Goal: Transaction & Acquisition: Purchase product/service

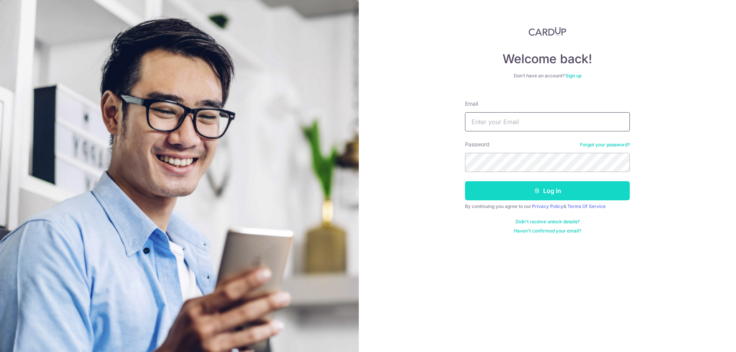
type input "[EMAIL_ADDRESS][DOMAIN_NAME]"
click at [538, 188] on button "Log in" at bounding box center [547, 190] width 165 height 19
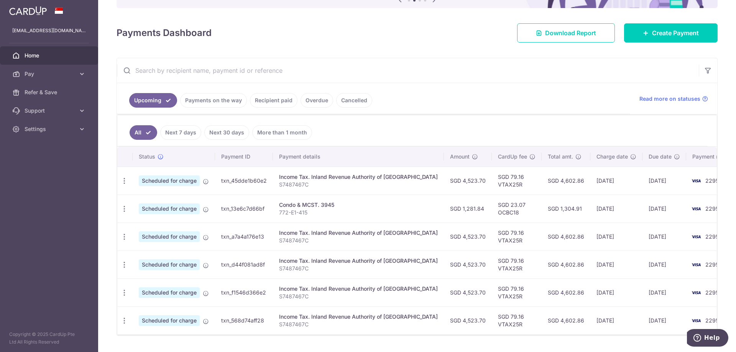
scroll to position [110, 0]
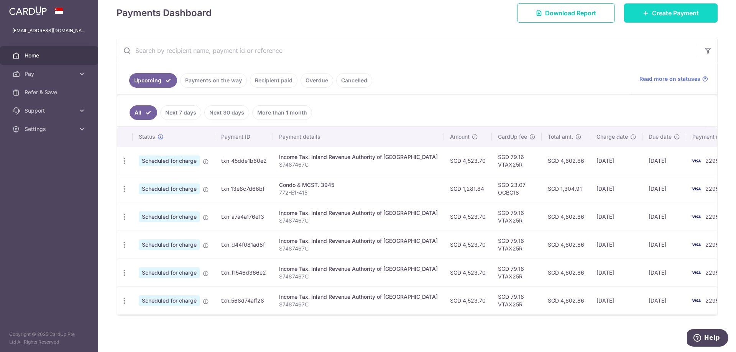
click at [660, 17] on span "Create Payment" at bounding box center [675, 12] width 47 height 9
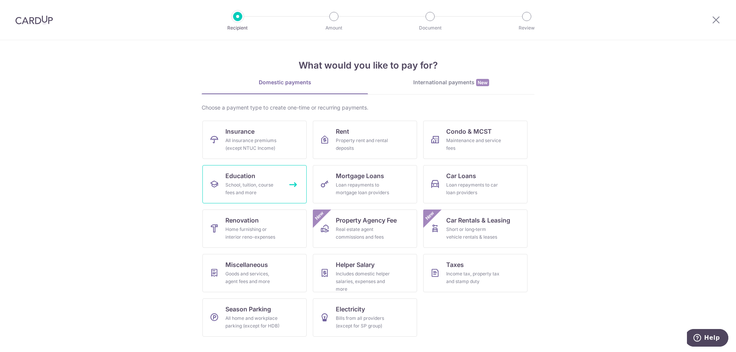
click at [235, 173] on span "Education" at bounding box center [240, 175] width 30 height 9
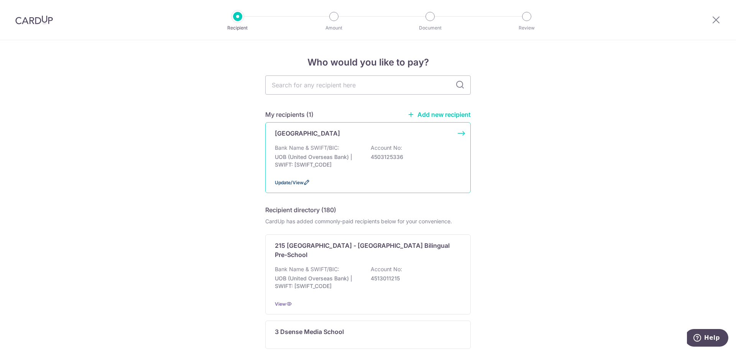
click at [304, 183] on icon at bounding box center [307, 182] width 6 height 6
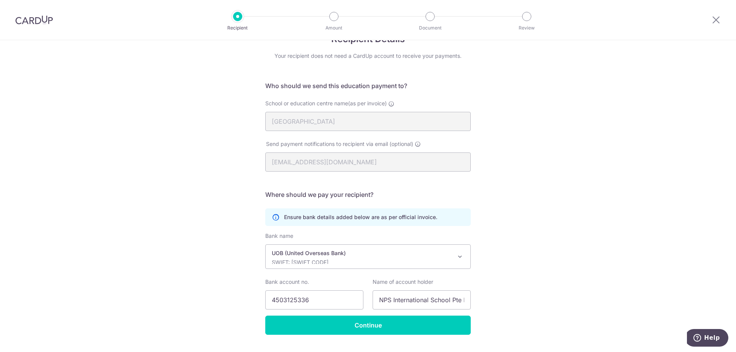
scroll to position [42, 0]
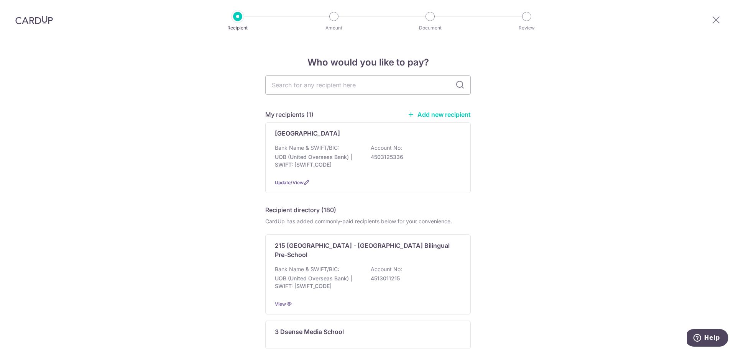
drag, startPoint x: 286, startPoint y: 183, endPoint x: 523, endPoint y: 147, distance: 240.5
click at [447, 114] on link "Add new recipient" at bounding box center [439, 115] width 63 height 8
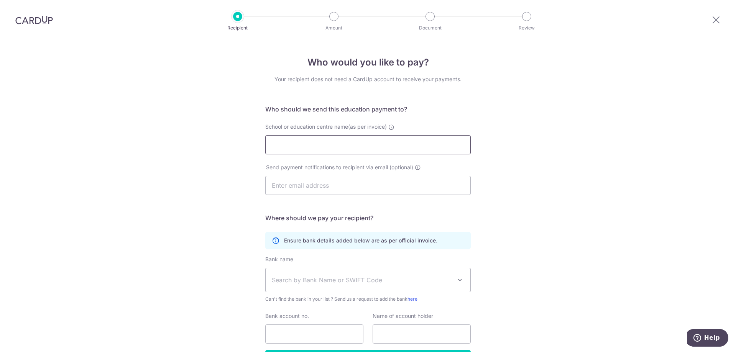
click at [349, 146] on input "School or education centre name(as per invoice)" at bounding box center [368, 144] width 206 height 19
click button "Submit Request" at bounding box center [0, 0] width 0 height 0
click at [389, 143] on input "nanyang" at bounding box center [368, 144] width 206 height 19
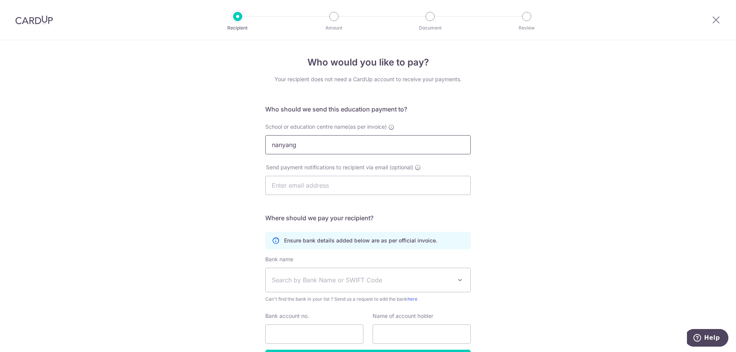
click at [307, 145] on input "nanyang" at bounding box center [368, 144] width 206 height 19
click button "Submit Request" at bounding box center [0, 0] width 0 height 0
type input "n"
click button "Submit Request" at bounding box center [0, 0] width 0 height 0
type input "F"
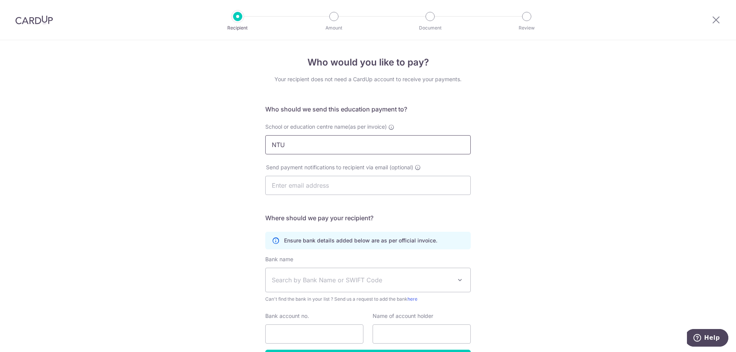
click button "Submit Request" at bounding box center [0, 0] width 0 height 0
type input "N"
click at [641, 237] on div "Who would you like to pay? Your recipient does not need a CardUp account to rec…" at bounding box center [368, 222] width 736 height 365
